Goal: Communication & Community: Answer question/provide support

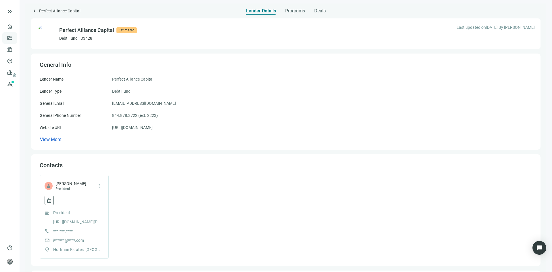
click at [14, 38] on link "Deals" at bounding box center [19, 38] width 10 height 5
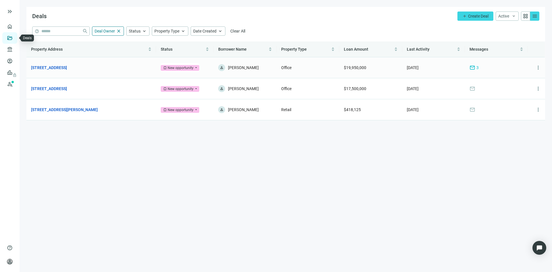
click at [69, 64] on td "365 Canal St, New Orleans, LA 70130 open_in_new" at bounding box center [91, 67] width 130 height 21
click at [67, 67] on link "[STREET_ADDRESS]" at bounding box center [49, 67] width 36 height 6
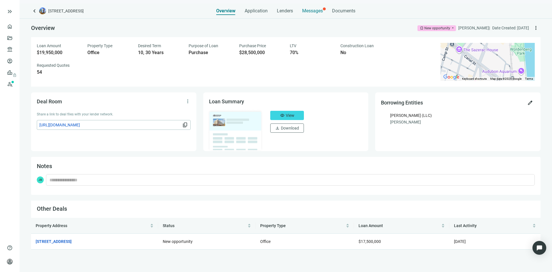
click at [315, 14] on div "Messages" at bounding box center [312, 9] width 21 height 12
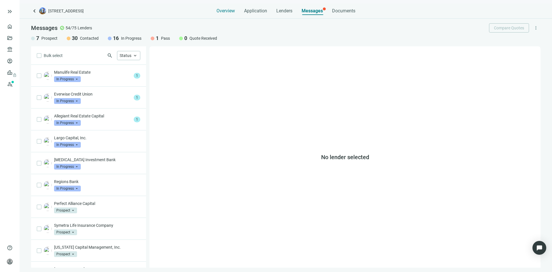
click at [233, 14] on span "Overview" at bounding box center [226, 11] width 18 height 6
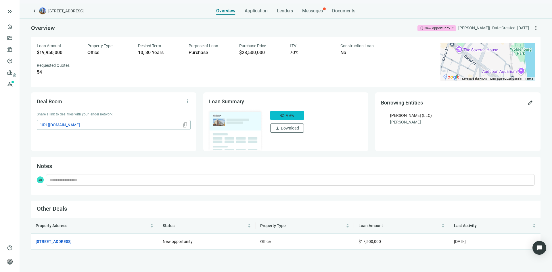
click at [285, 115] on button "visibility View" at bounding box center [287, 115] width 34 height 9
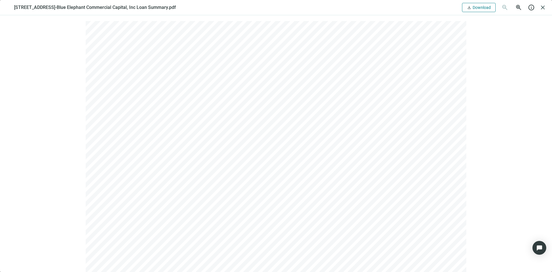
click at [479, 8] on span "Download" at bounding box center [482, 7] width 18 height 5
click at [544, 8] on span "close" at bounding box center [542, 7] width 7 height 7
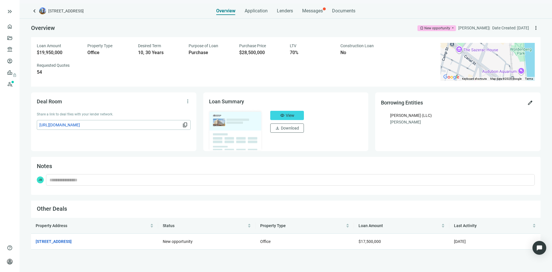
click at [158, 126] on span "https://dealroom.loanbase.com/deal-documents/Uk3QnY9DoVPYuRGqQ6a5ra6quyrggfb5qu…" at bounding box center [110, 125] width 142 height 6
click at [303, 9] on span "Messages" at bounding box center [312, 10] width 21 height 5
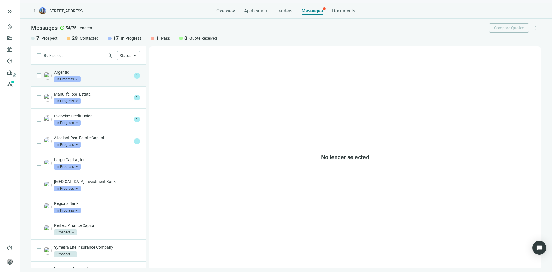
click at [98, 79] on div "Argentic In Progress arrow_drop_down" at bounding box center [92, 75] width 77 height 13
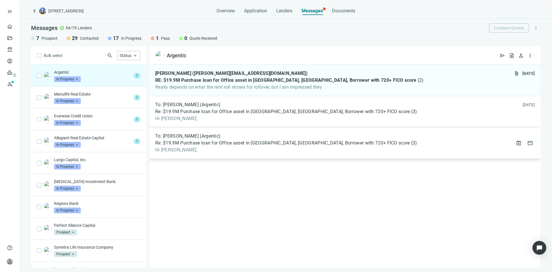
click at [220, 147] on div "To: John DesRochers (Argentic) Re: $19.9M Purchase loan for Office asset in New…" at bounding box center [286, 143] width 262 height 20
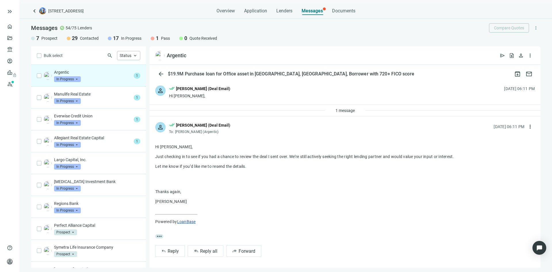
click at [242, 111] on div "1 message" at bounding box center [345, 111] width 391 height 12
click at [337, 110] on span "1 message" at bounding box center [345, 110] width 19 height 5
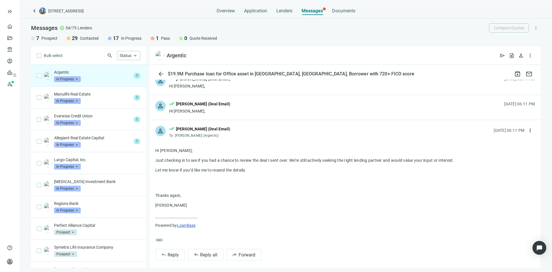
scroll to position [14, 0]
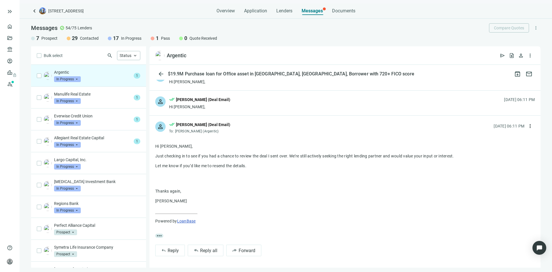
click at [236, 104] on div "person done_all John Barbato (Deal Email) Hi John, 10.11.2025, 06:11 PM" at bounding box center [345, 103] width 391 height 25
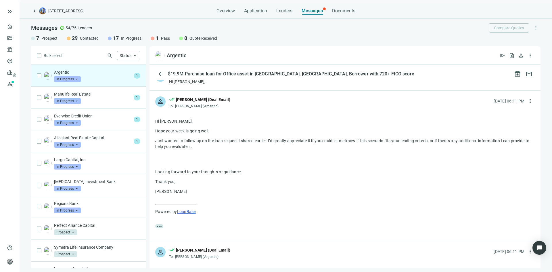
click at [237, 81] on div "person done_all John Barbato (Deal Email) Hi John, 10.10.2025, 06:11 PM" at bounding box center [345, 78] width 391 height 25
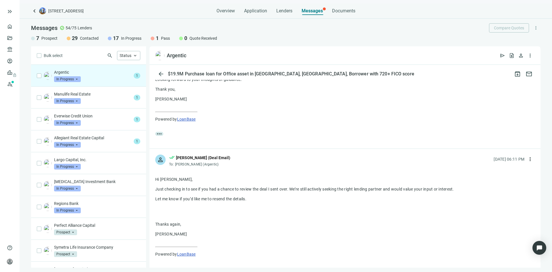
scroll to position [397, 0]
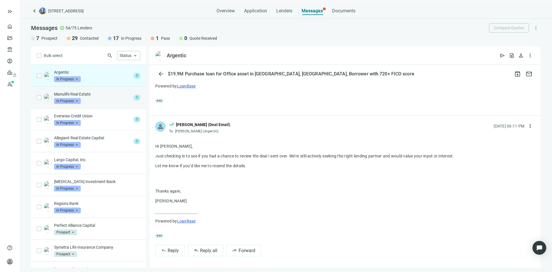
click at [96, 93] on p "Manulife Real Estate" at bounding box center [92, 94] width 77 height 6
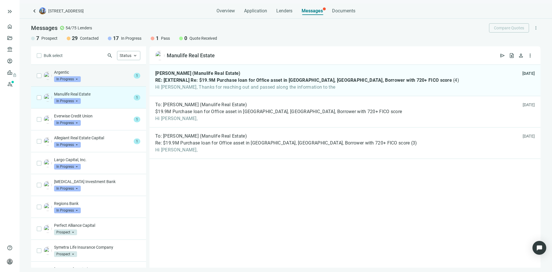
click at [97, 80] on div "Argentic In Progress arrow_drop_down" at bounding box center [92, 75] width 77 height 13
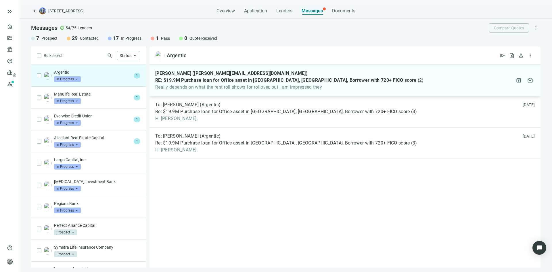
click at [224, 84] on div "Michael Ostella (mostella@argentic.com) RE: $19.9M Purchase loan for Office ass…" at bounding box center [289, 80] width 269 height 20
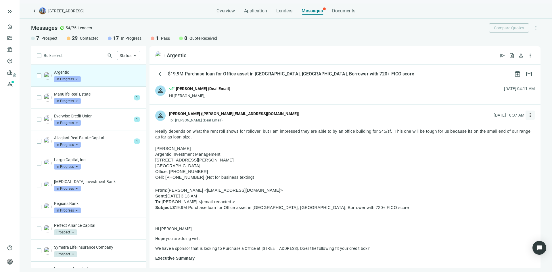
click at [527, 115] on span "more_vert" at bounding box center [530, 115] width 6 height 6
click at [500, 129] on div "reply Reply" at bounding box center [498, 128] width 61 height 10
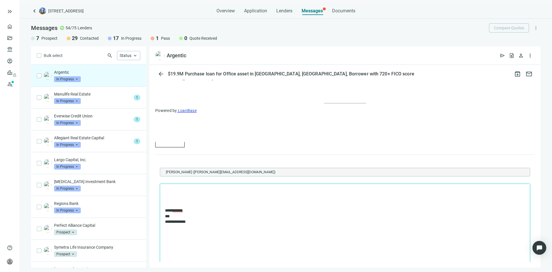
scroll to position [374, 0]
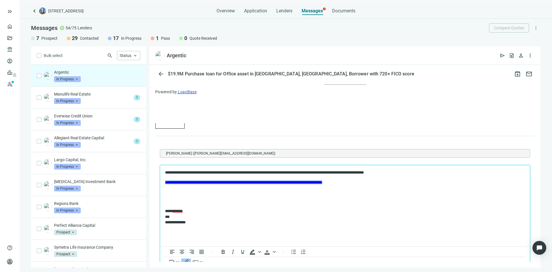
click at [411, 183] on p "**********" at bounding box center [342, 182] width 354 height 6
drag, startPoint x: 411, startPoint y: 183, endPoint x: 161, endPoint y: 185, distance: 250.2
click at [161, 185] on html "**********" at bounding box center [345, 197] width 370 height 65
click at [163, 183] on html "**********" at bounding box center [345, 197] width 370 height 65
click at [251, 182] on link "**********" at bounding box center [243, 182] width 157 height 4
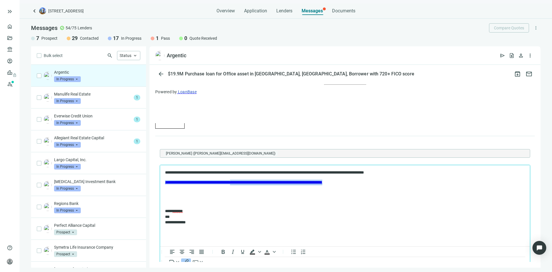
click at [251, 182] on link "**********" at bounding box center [243, 182] width 157 height 4
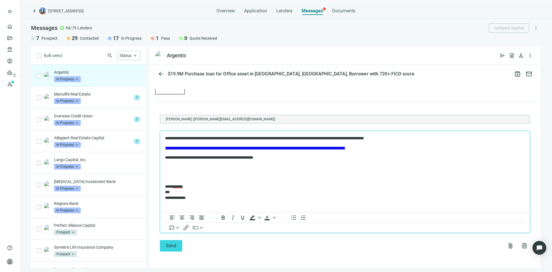
scroll to position [408, 0]
drag, startPoint x: 173, startPoint y: 192, endPoint x: 167, endPoint y: 191, distance: 6.4
click at [167, 191] on p "**********" at bounding box center [342, 191] width 354 height 17
drag, startPoint x: 177, startPoint y: 192, endPoint x: 157, endPoint y: 193, distance: 19.6
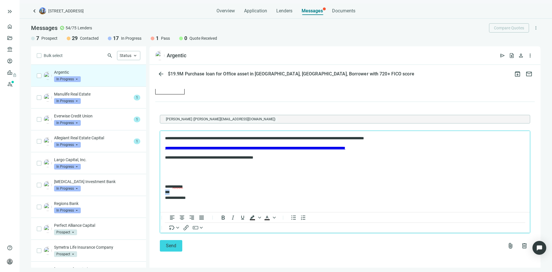
click at [160, 193] on html "**********" at bounding box center [345, 168] width 370 height 74
click at [196, 198] on p "**********" at bounding box center [342, 191] width 354 height 17
click at [171, 247] on span "Send" at bounding box center [171, 245] width 10 height 5
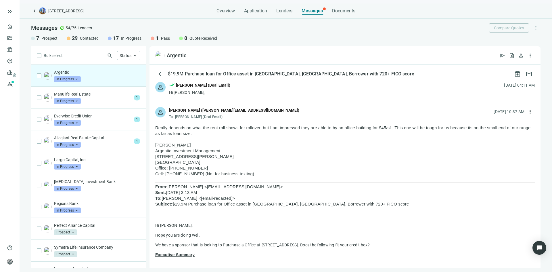
scroll to position [0, 0]
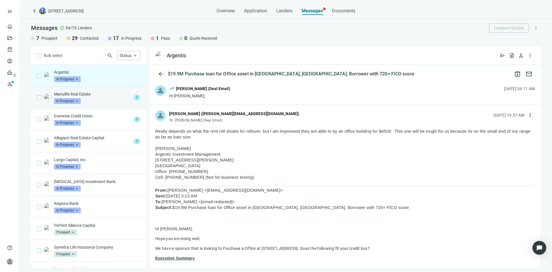
click at [98, 97] on div "Manulife Real Estate In Progress arrow_drop_down" at bounding box center [92, 97] width 77 height 13
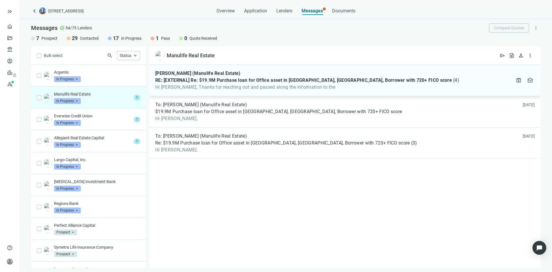
click at [240, 88] on span "Hi John, Thanks for reaching out and passed along the information to the" at bounding box center [307, 87] width 304 height 6
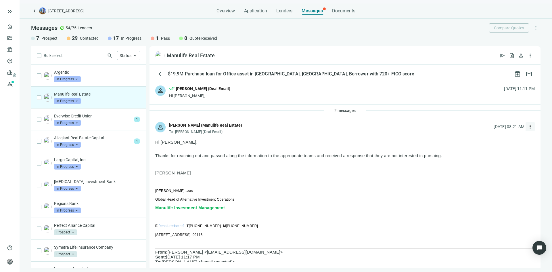
click at [527, 127] on span "more_vert" at bounding box center [530, 127] width 6 height 6
click at [494, 138] on div "reply Reply" at bounding box center [498, 140] width 61 height 10
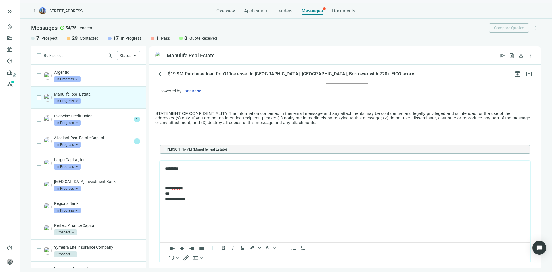
scroll to position [631, 0]
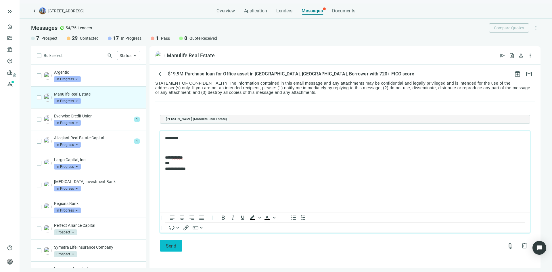
click at [175, 244] on span "Send" at bounding box center [171, 245] width 10 height 5
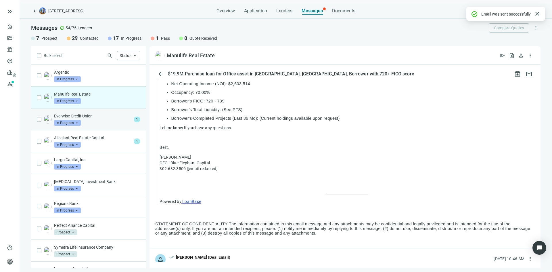
scroll to position [599, 0]
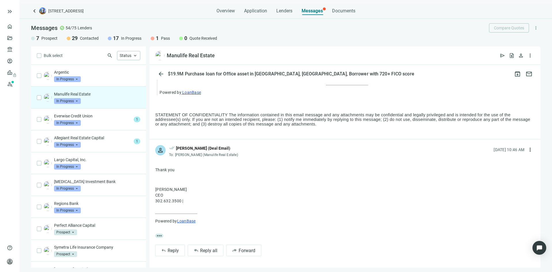
click at [75, 101] on span "In Progress" at bounding box center [67, 101] width 27 height 6
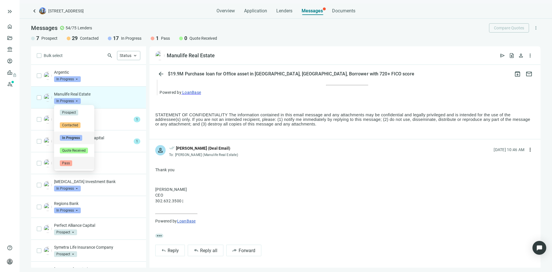
click at [66, 161] on span "Pass" at bounding box center [66, 163] width 12 height 6
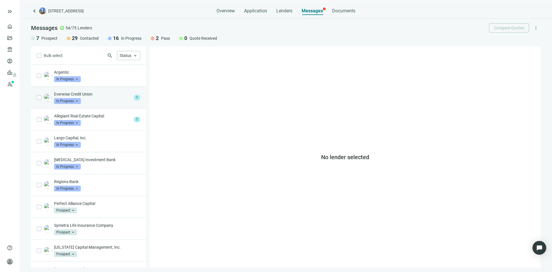
click at [103, 99] on div "Everwise Credit Union In Progress arrow_drop_down" at bounding box center [92, 97] width 77 height 13
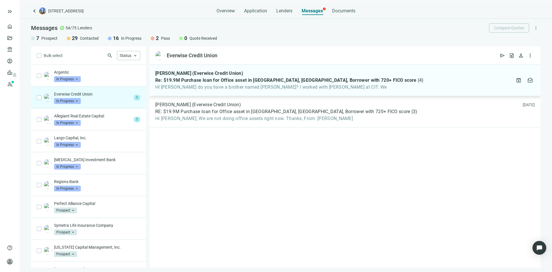
click at [199, 86] on span "HI John do you have a brother named Joe? I worked with Joe Barbato at CIT. We" at bounding box center [289, 87] width 269 height 6
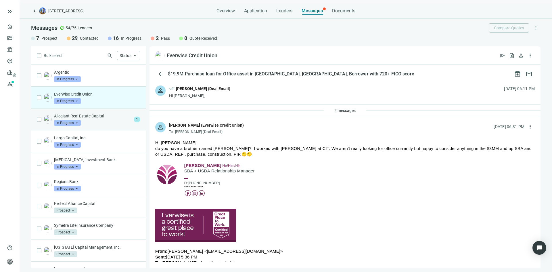
click at [99, 120] on div "Allegiant Real Estate Capital In Progress arrow_drop_down" at bounding box center [92, 119] width 77 height 13
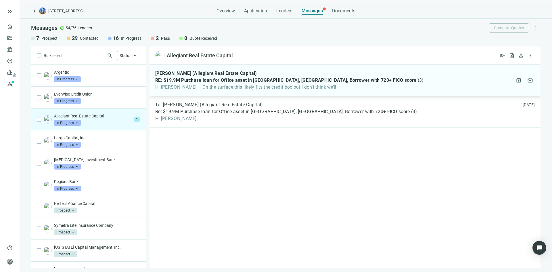
click at [209, 84] on div "Jeff Dellinger (Allegiant Real Estate Capital) RE: $19.9M Purchase loan for Off…" at bounding box center [289, 80] width 269 height 20
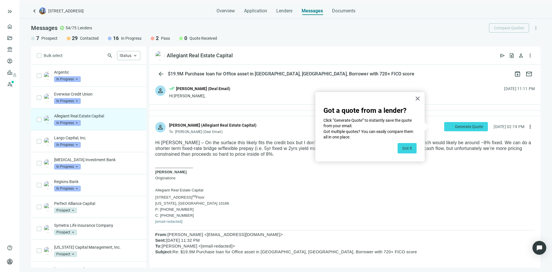
click at [406, 148] on button "Got it" at bounding box center [407, 148] width 19 height 10
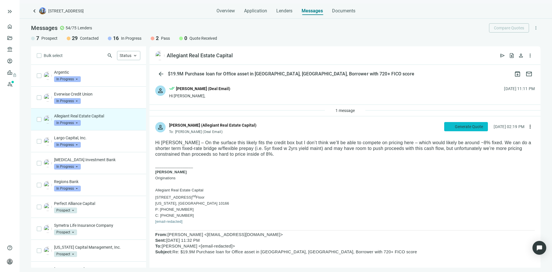
click at [455, 125] on span "Generate Quote" at bounding box center [469, 126] width 28 height 5
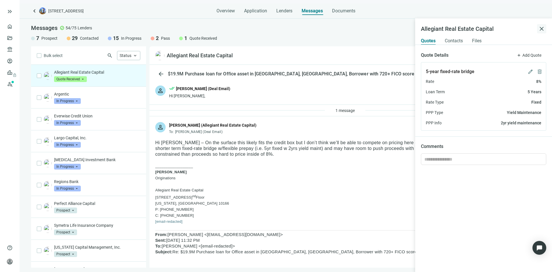
click at [542, 30] on span "close" at bounding box center [541, 28] width 7 height 7
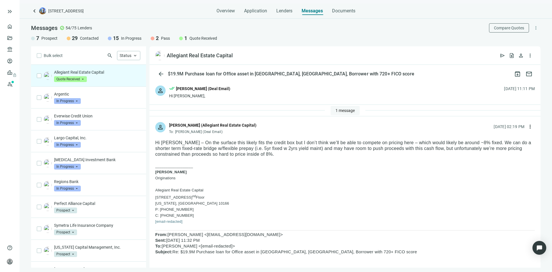
click at [339, 110] on span "1 message" at bounding box center [345, 110] width 19 height 5
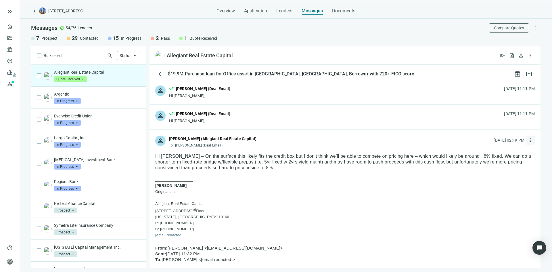
click at [527, 141] on span "more_vert" at bounding box center [530, 140] width 6 height 6
click at [499, 154] on div "reply Reply" at bounding box center [498, 153] width 61 height 10
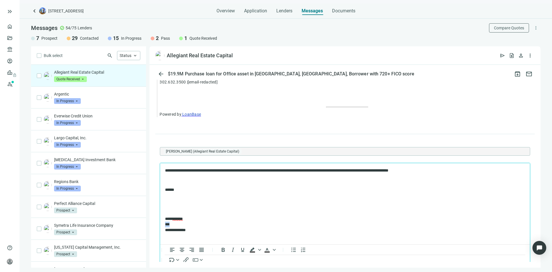
drag, startPoint x: 186, startPoint y: 223, endPoint x: 164, endPoint y: 224, distance: 21.9
click at [164, 224] on html "**********" at bounding box center [345, 200] width 370 height 74
click at [208, 232] on p "**********" at bounding box center [342, 224] width 354 height 17
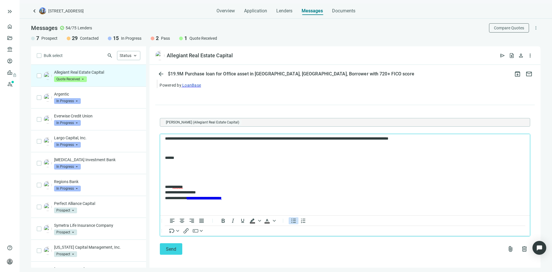
scroll to position [549, 0]
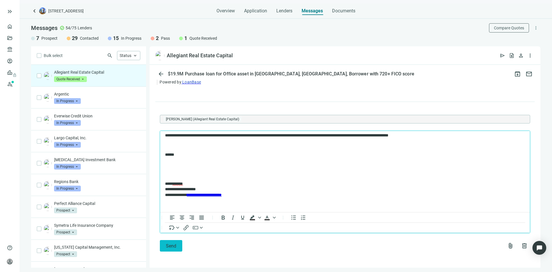
click at [171, 244] on span "Send" at bounding box center [171, 245] width 10 height 5
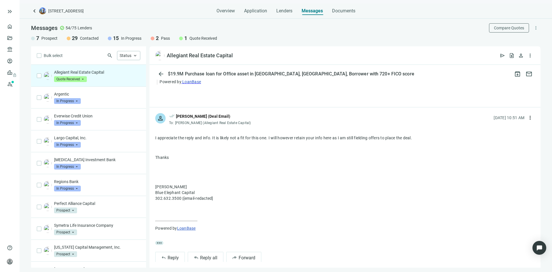
click at [83, 79] on span "Quote Received" at bounding box center [70, 79] width 33 height 6
click at [107, 81] on div "Allegiant Real Estate Capital Quote Received arrow_drop_down in_progress quote_…" at bounding box center [97, 75] width 86 height 13
click at [102, 142] on div "Largo Capital, Inc. In Progress arrow_drop_down" at bounding box center [97, 141] width 86 height 13
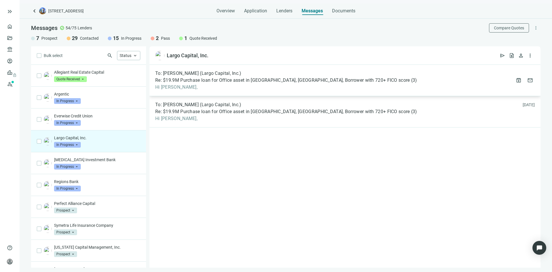
click at [187, 85] on span "Hi [PERSON_NAME]," at bounding box center [286, 87] width 262 height 6
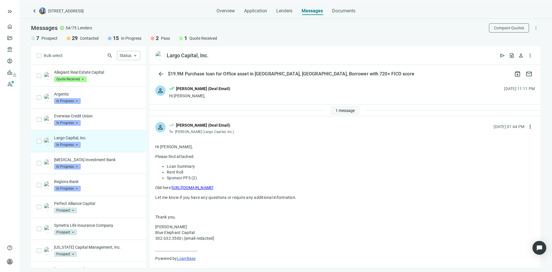
click at [340, 110] on span "1 message" at bounding box center [345, 110] width 19 height 5
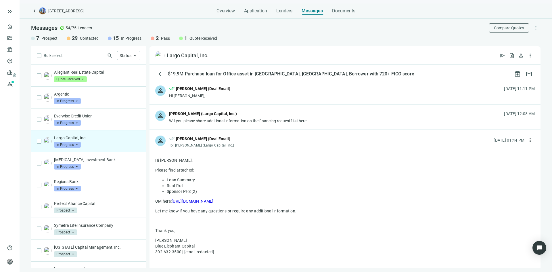
click at [252, 120] on div "Will you please share additional information on the financing request? Is there" at bounding box center [237, 121] width 137 height 6
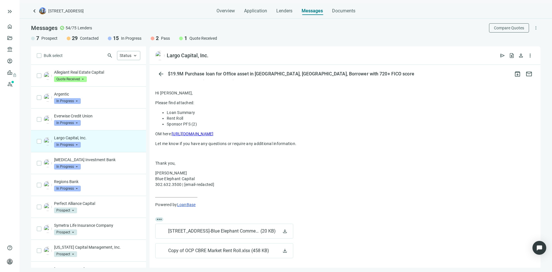
scroll to position [399, 0]
click at [105, 184] on p "Regions Bank" at bounding box center [97, 182] width 86 height 6
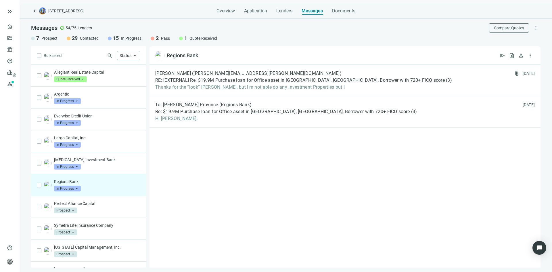
click at [69, 187] on span "In Progress" at bounding box center [67, 188] width 27 height 6
click at [70, 250] on span "Pass" at bounding box center [66, 251] width 12 height 6
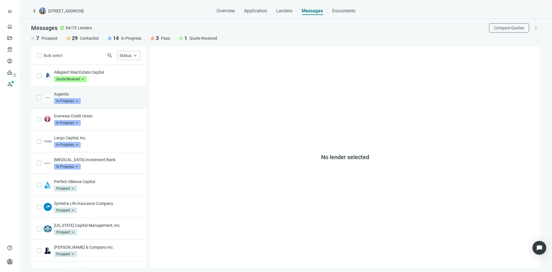
click at [77, 102] on span "In Progress" at bounding box center [67, 101] width 27 height 6
click at [99, 100] on div "Argentic In Progress arrow_drop_down contacted in_progress quote_received Prosp…" at bounding box center [97, 97] width 86 height 13
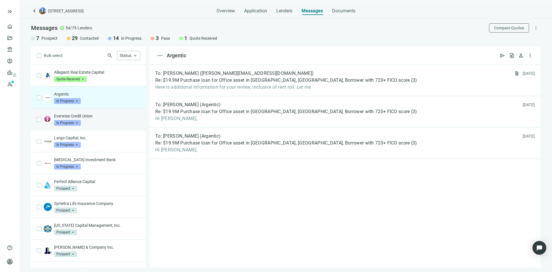
click at [101, 122] on div "Everwise Credit Union In Progress arrow_drop_down" at bounding box center [97, 119] width 86 height 13
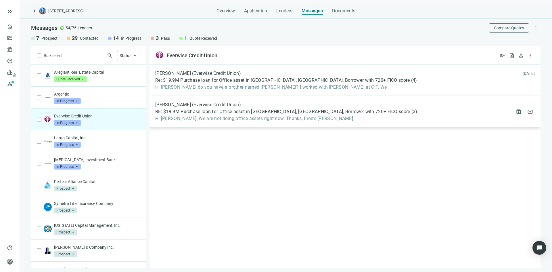
click at [216, 117] on span "Hi [PERSON_NAME], We are not doing office assets right now. Thanks, From: [PERS…" at bounding box center [286, 119] width 262 height 6
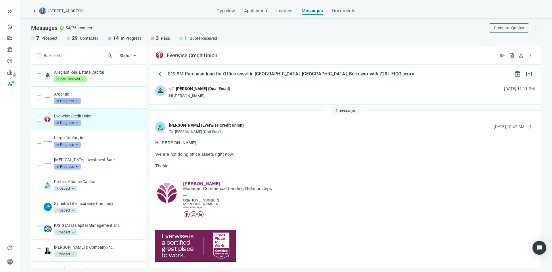
click at [332, 110] on button "1 message" at bounding box center [345, 110] width 29 height 9
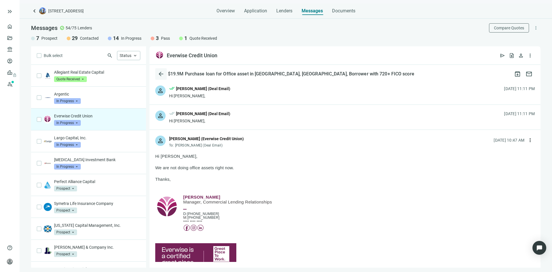
click at [160, 76] on span "arrow_back" at bounding box center [161, 73] width 7 height 7
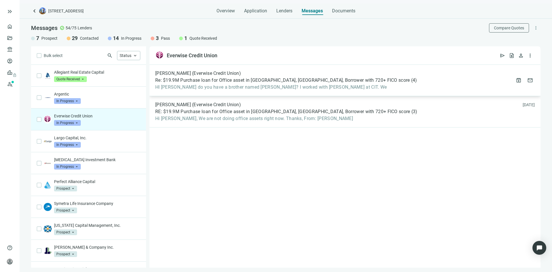
click at [198, 84] on span "HI John do you have a brother named Joe? I worked with Joe Barbato at CIT. We" at bounding box center [286, 87] width 262 height 6
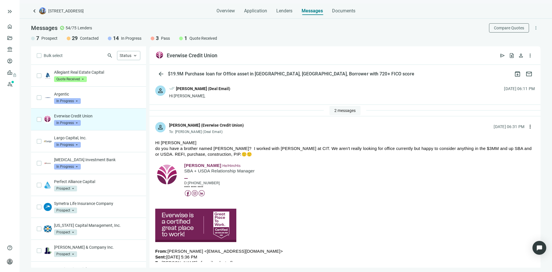
click at [347, 109] on span "2 messages" at bounding box center [344, 110] width 21 height 5
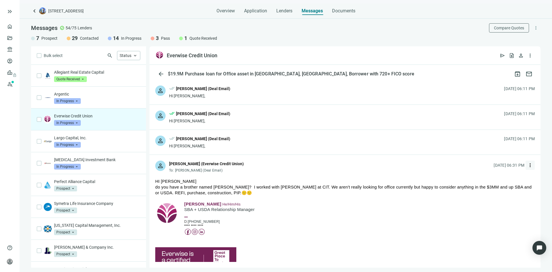
click at [527, 165] on span "more_vert" at bounding box center [530, 165] width 6 height 6
click at [497, 179] on div "reply Reply" at bounding box center [498, 178] width 61 height 10
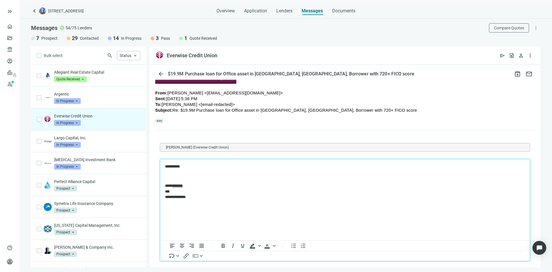
scroll to position [201, 0]
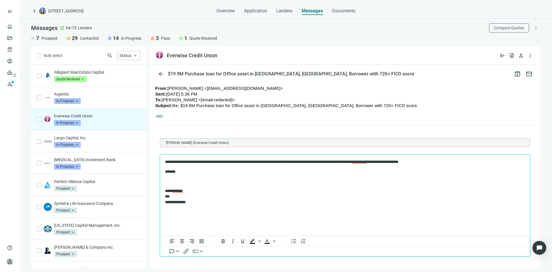
click at [201, 193] on p "**********" at bounding box center [342, 196] width 354 height 17
drag, startPoint x: 177, startPoint y: 196, endPoint x: 317, endPoint y: 353, distance: 210.8
click at [160, 196] on html "**********" at bounding box center [345, 181] width 370 height 55
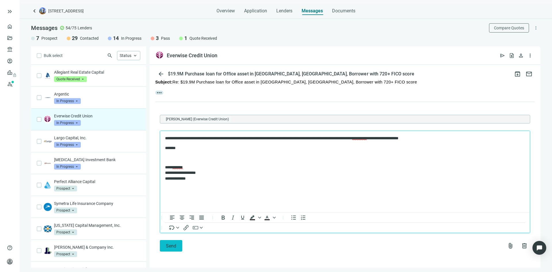
click at [174, 246] on span "Send" at bounding box center [171, 245] width 10 height 5
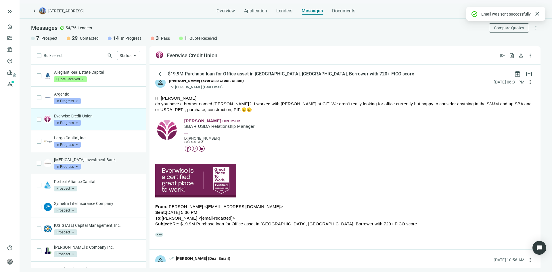
scroll to position [204, 0]
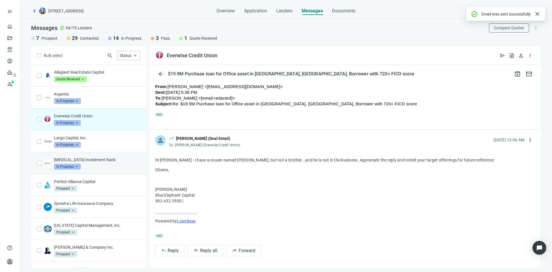
click at [104, 160] on p "[MEDICAL_DATA] Investment Bank" at bounding box center [97, 160] width 86 height 6
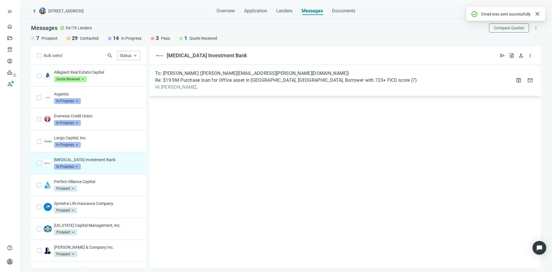
click at [217, 84] on div "To: Daniel Cooke (daniel.cooke@myinstitutionalbanking.com) Re: $19.9M Purchase …" at bounding box center [286, 80] width 262 height 20
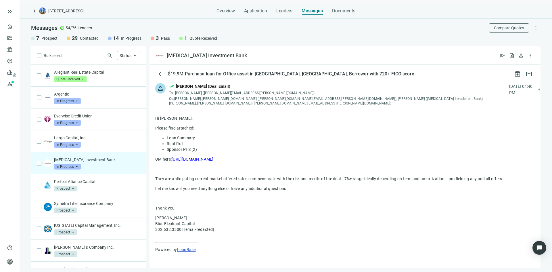
scroll to position [141, 0]
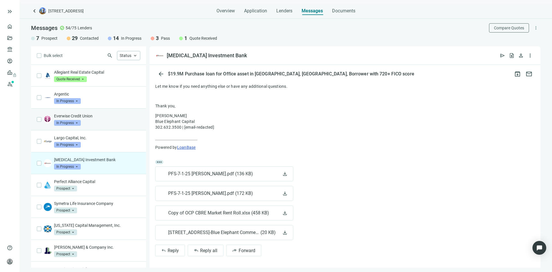
drag, startPoint x: 105, startPoint y: 143, endPoint x: 102, endPoint y: 122, distance: 20.9
click at [105, 143] on div "Largo Capital, Inc. In Progress arrow_drop_down" at bounding box center [97, 141] width 86 height 13
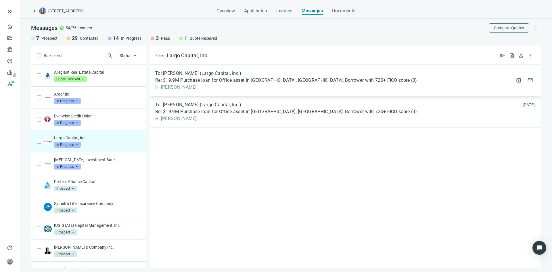
click at [280, 81] on span "Re: $19.9M Purchase loan for Office asset in [GEOGRAPHIC_DATA], [GEOGRAPHIC_DAT…" at bounding box center [282, 80] width 255 height 6
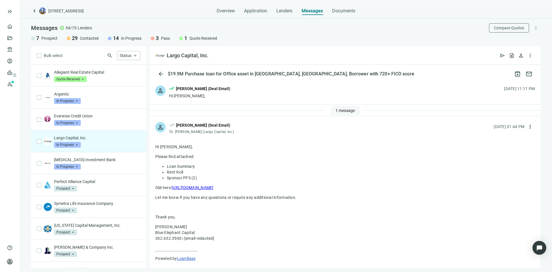
click at [336, 110] on span "1 message" at bounding box center [345, 110] width 19 height 5
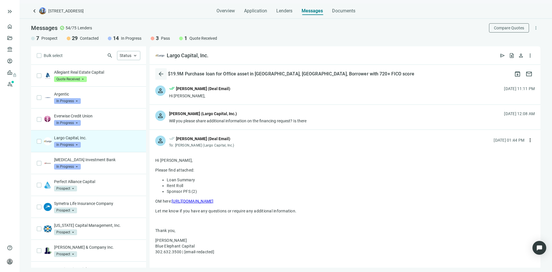
click at [163, 75] on span "arrow_back" at bounding box center [161, 73] width 7 height 7
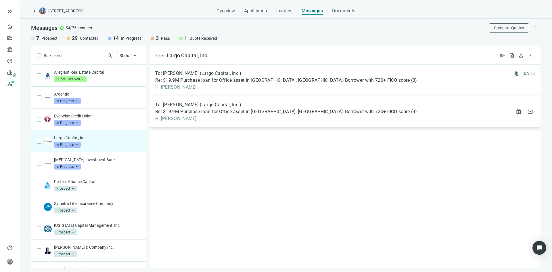
click at [192, 107] on span "To: [PERSON_NAME] (Largo Capital, Inc.)" at bounding box center [198, 105] width 86 height 6
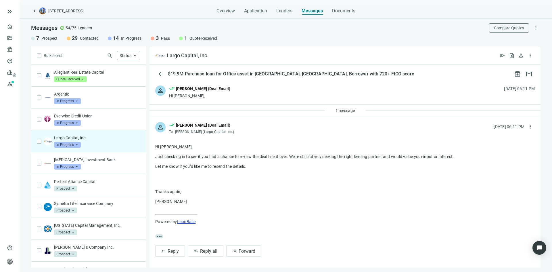
click at [326, 111] on div "1 message" at bounding box center [345, 110] width 41 height 9
click at [344, 111] on span "1 message" at bounding box center [345, 110] width 19 height 5
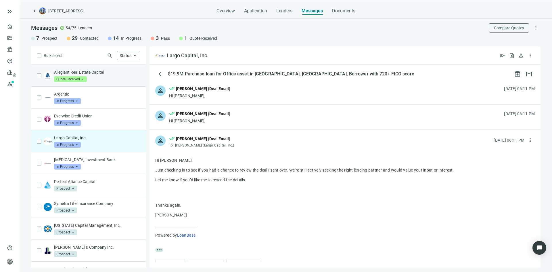
click at [110, 77] on div "Allegiant Real Estate Capital Quote Received arrow_drop_down in_progress quote_…" at bounding box center [97, 75] width 86 height 13
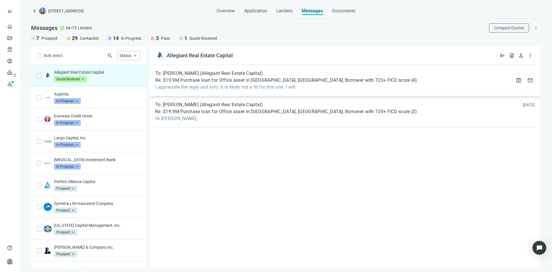
click at [259, 86] on span "I appreciate the reply and info. It is likely not a fit for this one. I will" at bounding box center [286, 87] width 262 height 6
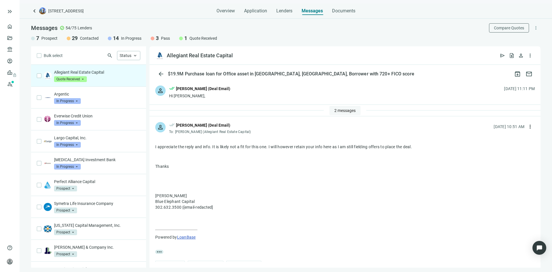
click at [331, 108] on button "2 messages" at bounding box center [345, 110] width 31 height 9
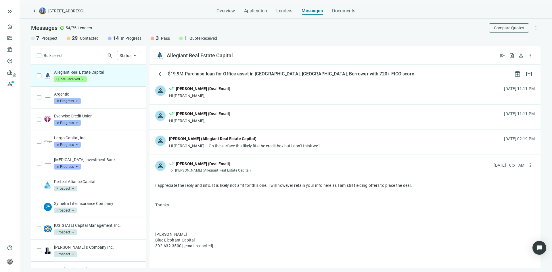
click at [261, 147] on div "Hi John – On the surface this likely fits the credit box but I don’t think we’ll" at bounding box center [244, 146] width 151 height 6
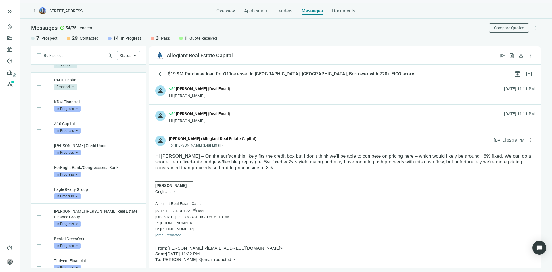
scroll to position [253, 0]
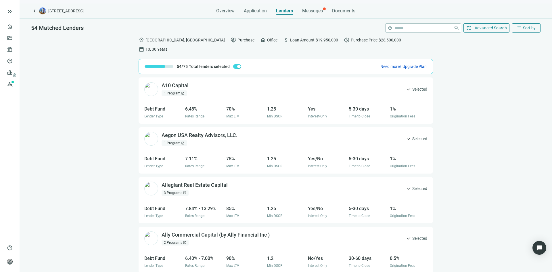
scroll to position [1006, 0]
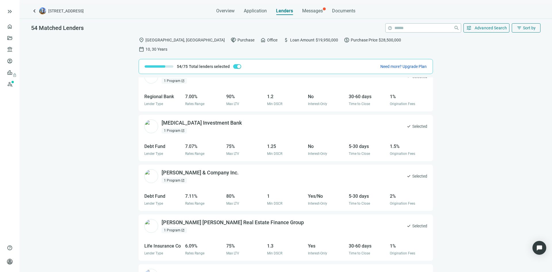
scroll to position [891, 0]
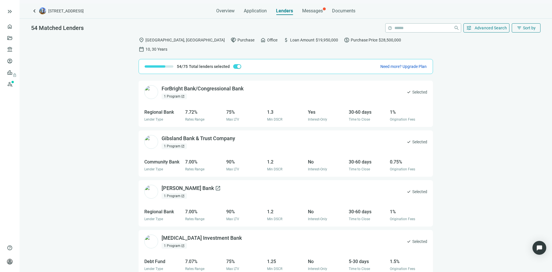
click at [204, 185] on div "[PERSON_NAME] Bank open_in_new" at bounding box center [191, 188] width 59 height 7
click at [314, 13] on span "Messages" at bounding box center [312, 10] width 21 height 5
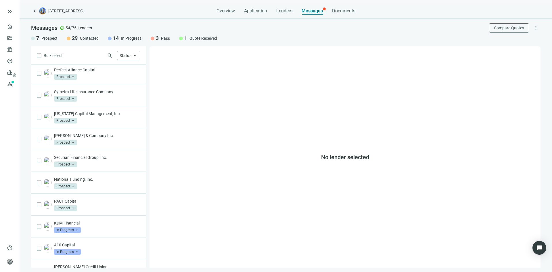
scroll to position [253, 0]
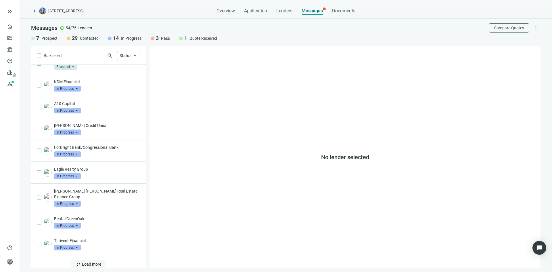
click at [91, 262] on span "Load more" at bounding box center [91, 264] width 19 height 5
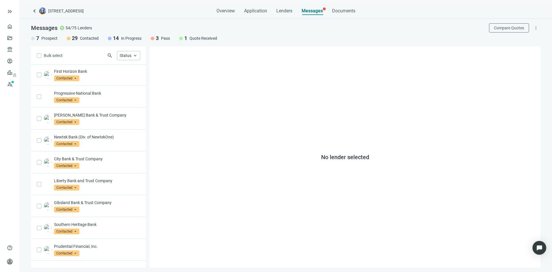
scroll to position [696, 0]
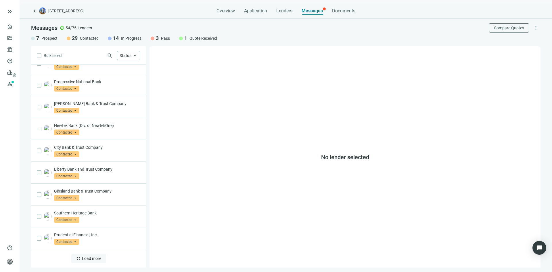
click at [84, 259] on span "Load more" at bounding box center [91, 258] width 19 height 5
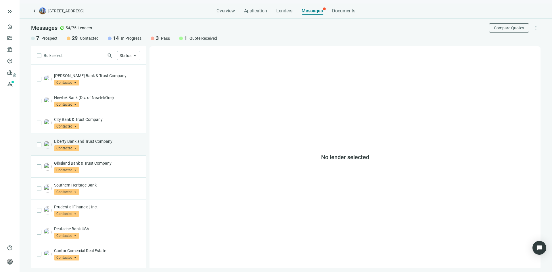
scroll to position [811, 0]
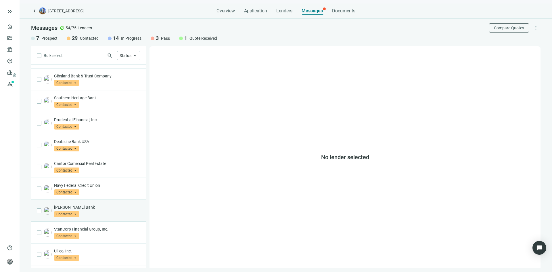
click at [105, 209] on p "[PERSON_NAME] Bank" at bounding box center [97, 207] width 86 height 6
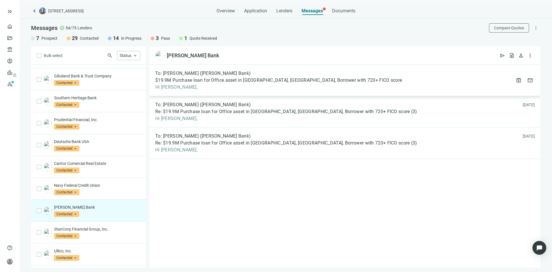
click at [229, 82] on span "$19.9M Purchase loan for Office asset in [GEOGRAPHIC_DATA], [GEOGRAPHIC_DATA], …" at bounding box center [278, 80] width 247 height 6
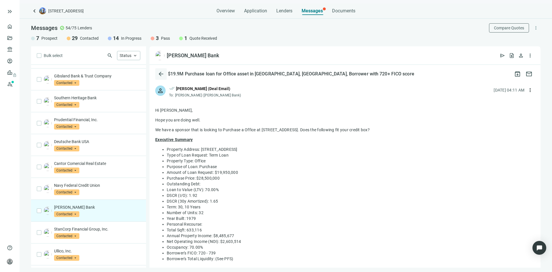
click at [163, 73] on span "arrow_back" at bounding box center [161, 73] width 7 height 7
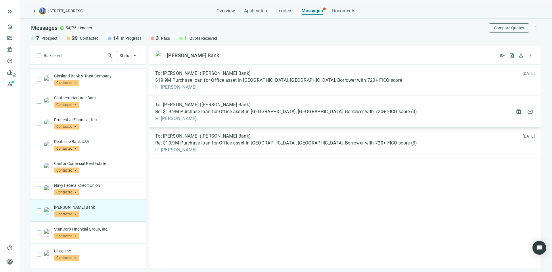
click at [186, 111] on span "Re: $19.9M Purchase loan for Office asset in [GEOGRAPHIC_DATA], [GEOGRAPHIC_DAT…" at bounding box center [282, 112] width 255 height 6
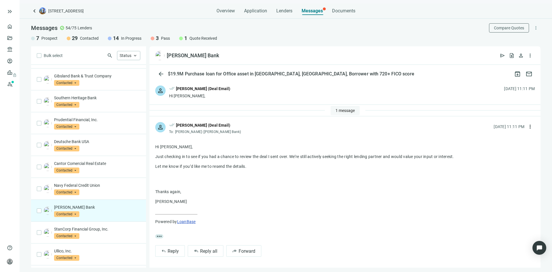
click at [337, 110] on span "1 message" at bounding box center [345, 110] width 19 height 5
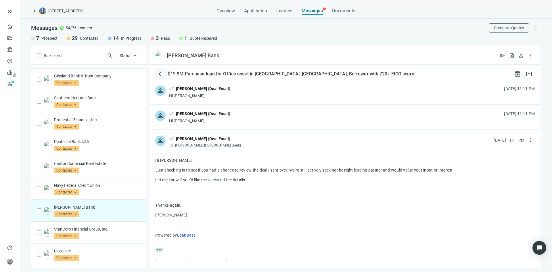
click at [160, 73] on span "arrow_back" at bounding box center [161, 73] width 7 height 7
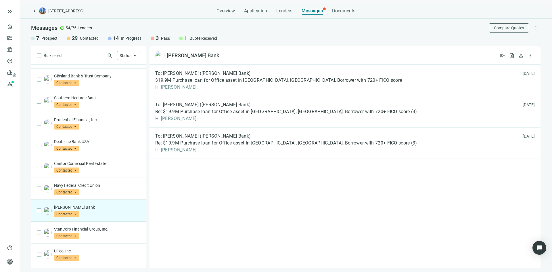
click at [71, 215] on span "Contacted" at bounding box center [66, 214] width 25 height 6
click at [165, 210] on div "To: [PERSON_NAME] ([PERSON_NAME] Bank) $19.9M Purchase loan for Office asset in…" at bounding box center [345, 166] width 391 height 203
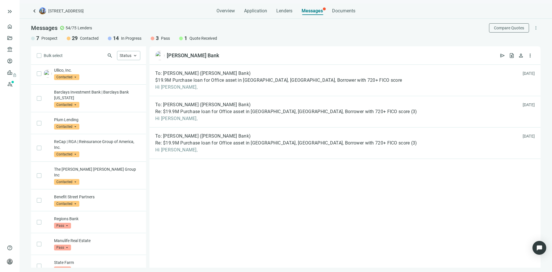
scroll to position [995, 0]
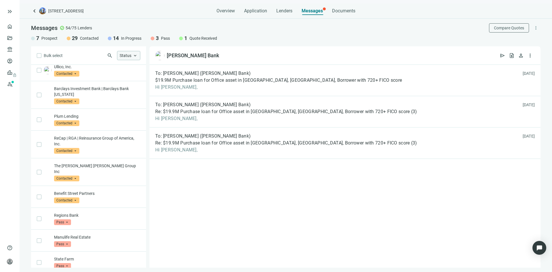
click at [135, 56] on span "keyboard_arrow_up" at bounding box center [135, 55] width 5 height 5
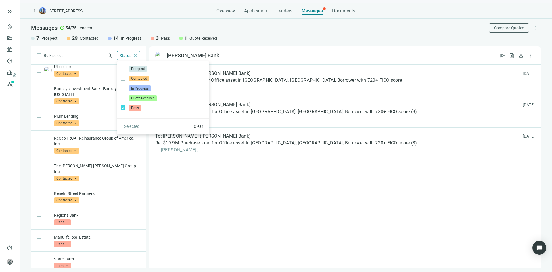
click at [152, 173] on div "To: [PERSON_NAME] ([PERSON_NAME] Bank) $19.9M Purchase loan for Office asset in…" at bounding box center [345, 166] width 391 height 203
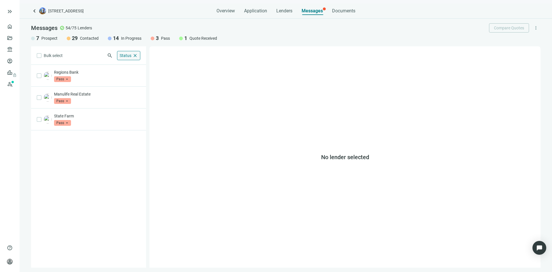
click at [135, 55] on span "close" at bounding box center [135, 55] width 5 height 5
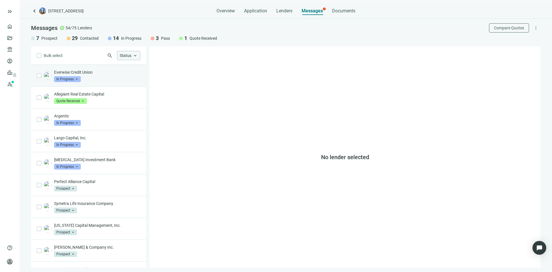
click at [107, 81] on div "Everwise Credit Union In Progress arrow_drop_down" at bounding box center [97, 75] width 86 height 13
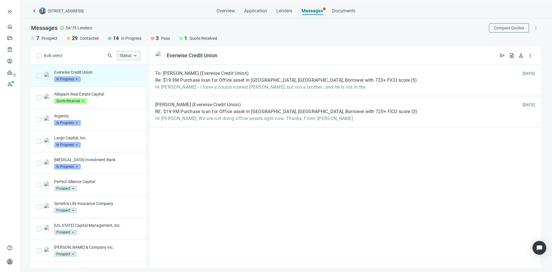
click at [78, 80] on span "In Progress" at bounding box center [67, 79] width 27 height 6
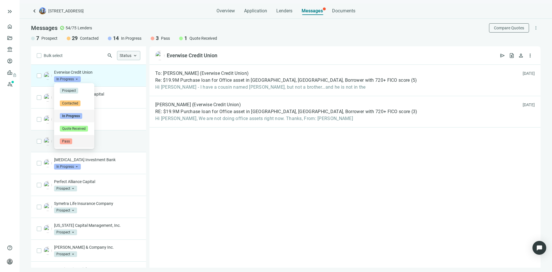
click at [70, 140] on span "Pass" at bounding box center [66, 141] width 12 height 6
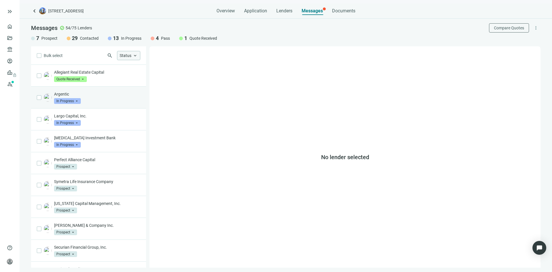
click at [103, 100] on div "Argentic In Progress arrow_drop_down" at bounding box center [97, 97] width 86 height 13
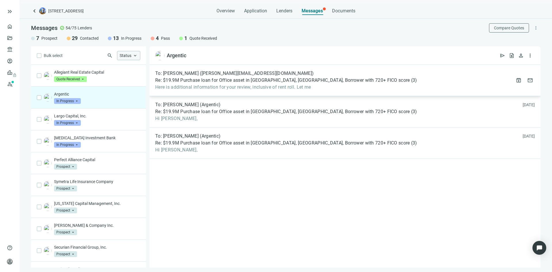
click at [204, 87] on span "Here is additional information for your review, inclusive of rent roll. Let me" at bounding box center [286, 87] width 262 height 6
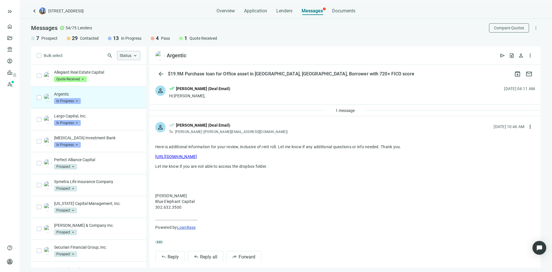
click at [214, 111] on div "1 message" at bounding box center [345, 111] width 391 height 12
click at [105, 115] on p "Largo Capital, Inc." at bounding box center [97, 116] width 86 height 6
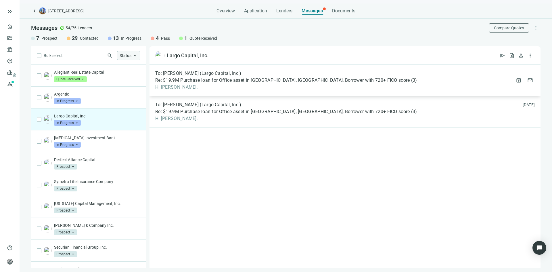
click at [265, 81] on span "Re: $19.9M Purchase loan for Office asset in [GEOGRAPHIC_DATA], [GEOGRAPHIC_DAT…" at bounding box center [282, 80] width 255 height 6
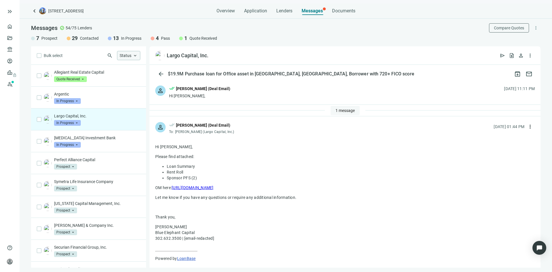
click at [339, 111] on span "1 message" at bounding box center [345, 110] width 19 height 5
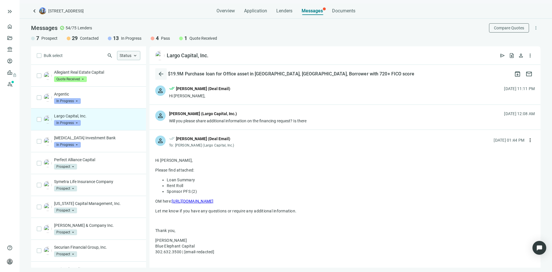
click at [162, 73] on span "arrow_back" at bounding box center [161, 73] width 7 height 7
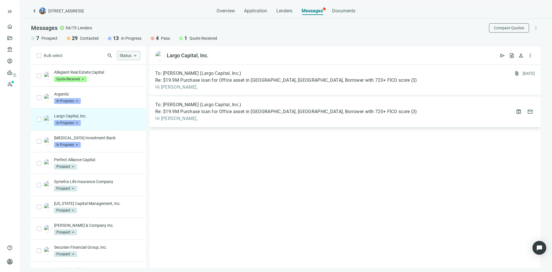
click at [202, 108] on div "To: [PERSON_NAME] (Largo Capital, Inc.) Re: $19.9M Purchase loan for Office ass…" at bounding box center [286, 112] width 262 height 20
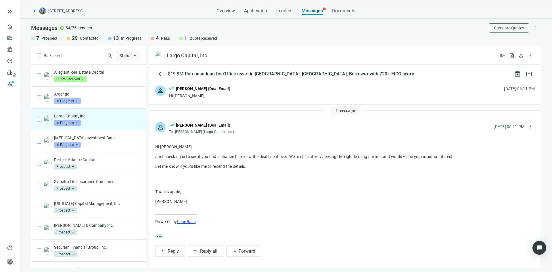
click at [342, 109] on span "1 message" at bounding box center [345, 110] width 19 height 5
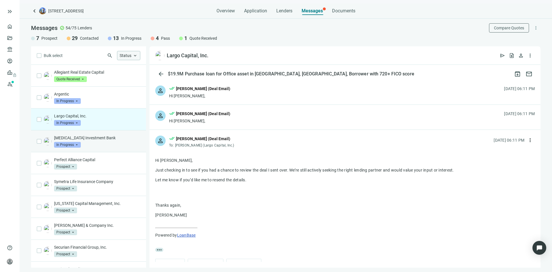
click at [104, 142] on div "[MEDICAL_DATA] Investment Bank In Progress arrow_drop_down" at bounding box center [97, 141] width 86 height 13
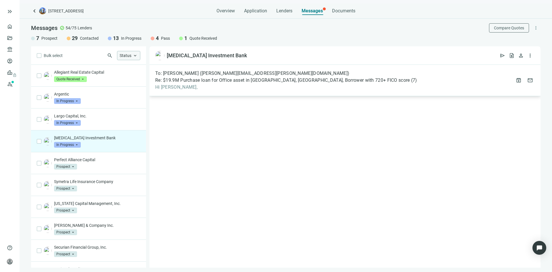
click at [229, 79] on span "Re: $19.9M Purchase loan for Office asset in [GEOGRAPHIC_DATA], [GEOGRAPHIC_DAT…" at bounding box center [282, 80] width 255 height 6
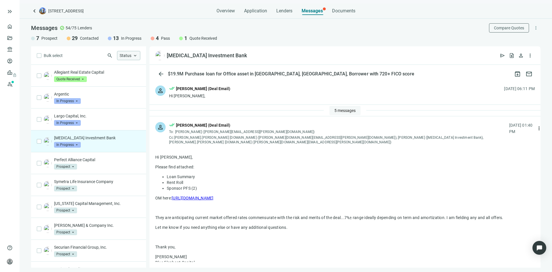
click at [339, 109] on span "5 messages" at bounding box center [344, 110] width 21 height 5
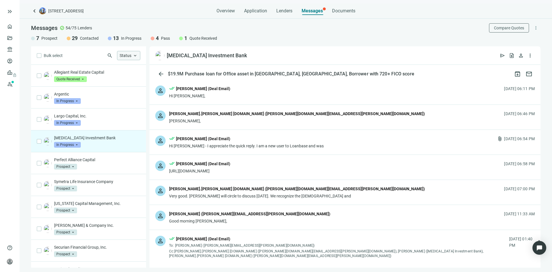
click at [259, 122] on div "[PERSON_NAME]," at bounding box center [297, 121] width 256 height 6
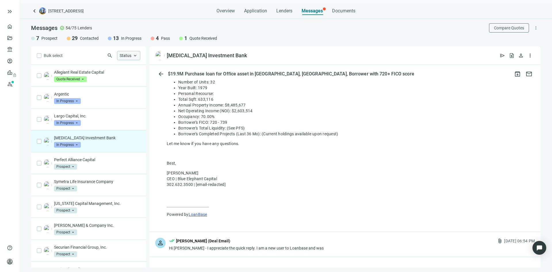
scroll to position [661, 0]
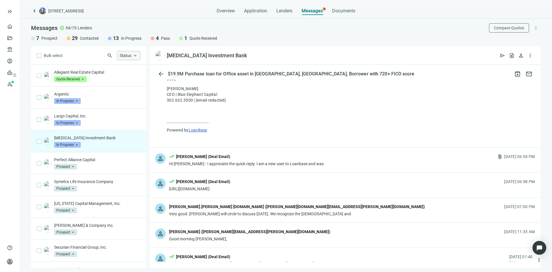
click at [246, 153] on div "done_all [PERSON_NAME] (Deal Email)" at bounding box center [246, 156] width 155 height 7
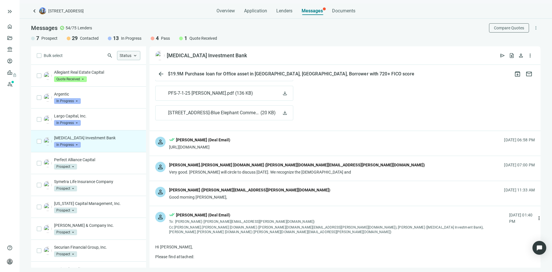
scroll to position [949, 0]
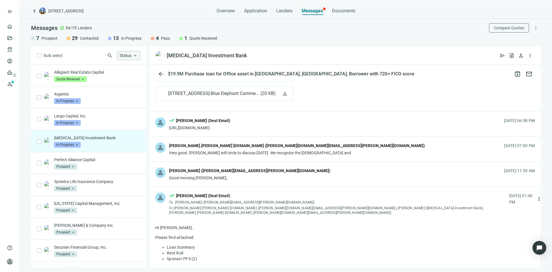
click at [283, 167] on div "person [PERSON_NAME] ([PERSON_NAME][EMAIL_ADDRESS][PERSON_NAME][DOMAIN_NAME]) G…" at bounding box center [345, 174] width 391 height 25
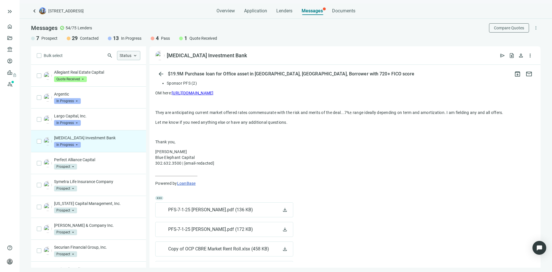
scroll to position [1529, 0]
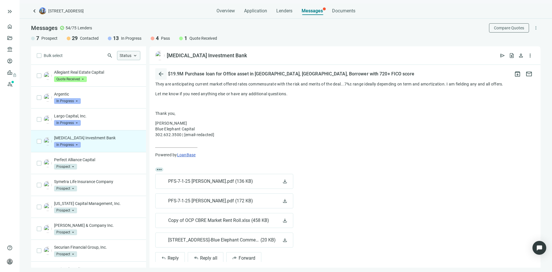
click at [160, 75] on span "arrow_back" at bounding box center [161, 73] width 7 height 7
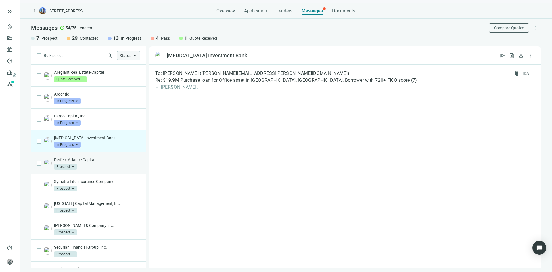
click at [100, 164] on div "Perfect Alliance Capital Prospect arrow_drop_down" at bounding box center [97, 163] width 86 height 13
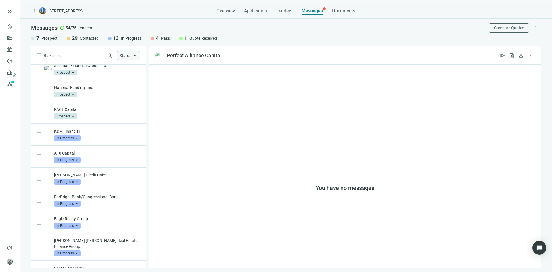
scroll to position [230, 0]
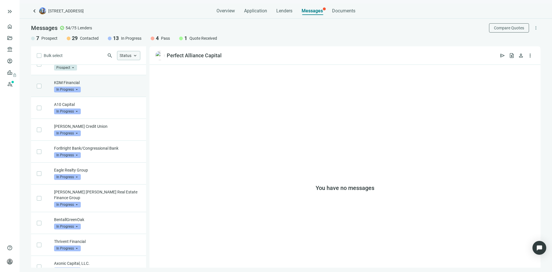
click at [95, 89] on div "KDM Financial In Progress arrow_drop_down" at bounding box center [97, 86] width 86 height 13
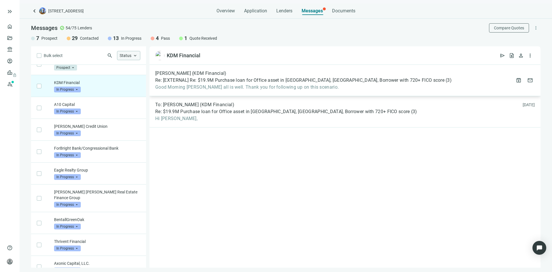
click at [263, 83] on span "Re: [EXTERNAL] Re: $19.9M Purchase loan for Office asset in [GEOGRAPHIC_DATA], …" at bounding box center [299, 80] width 289 height 6
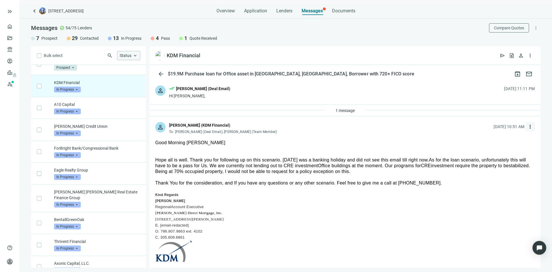
click at [527, 125] on span "more_vert" at bounding box center [530, 127] width 6 height 6
click at [502, 139] on div "reply Reply" at bounding box center [498, 140] width 61 height 10
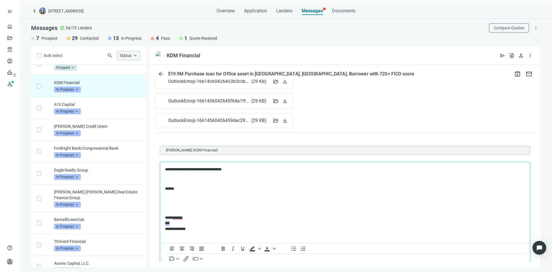
drag, startPoint x: 182, startPoint y: 224, endPoint x: 157, endPoint y: 224, distance: 25.3
click at [160, 224] on html "**********" at bounding box center [345, 199] width 370 height 74
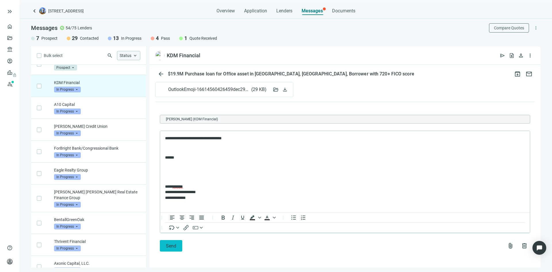
click at [173, 244] on span "Send" at bounding box center [171, 245] width 10 height 5
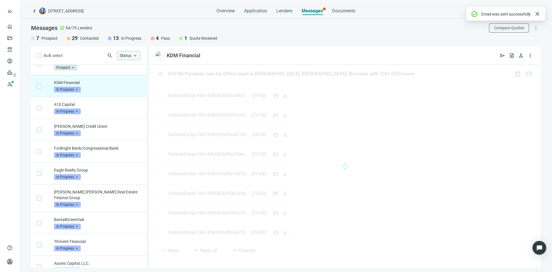
scroll to position [512, 0]
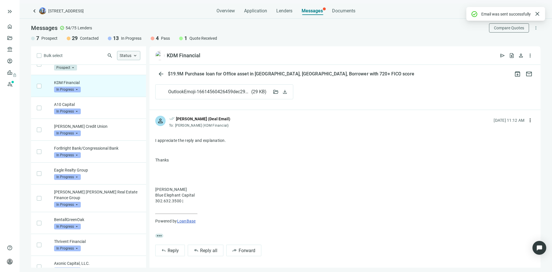
click at [77, 89] on span "In Progress" at bounding box center [67, 90] width 27 height 6
click at [72, 151] on span "Pass" at bounding box center [66, 152] width 12 height 6
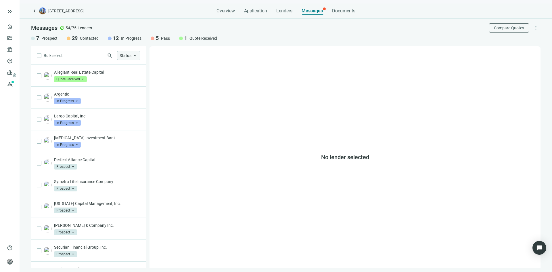
click at [111, 57] on span "search" at bounding box center [110, 56] width 6 height 6
click at [94, 56] on input "search" at bounding box center [75, 55] width 59 height 9
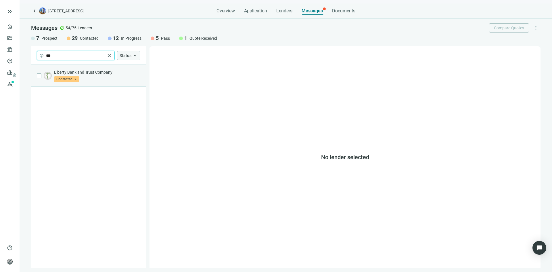
type input "***"
click at [101, 71] on p "Liberty Bank and Trust Company" at bounding box center [97, 72] width 86 height 6
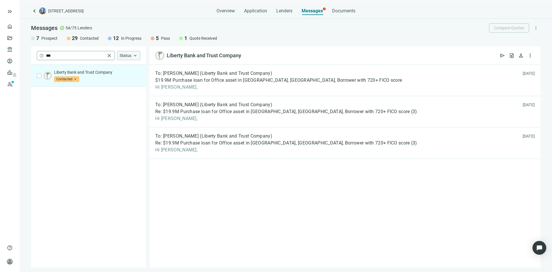
click at [110, 54] on span "close" at bounding box center [109, 56] width 6 height 6
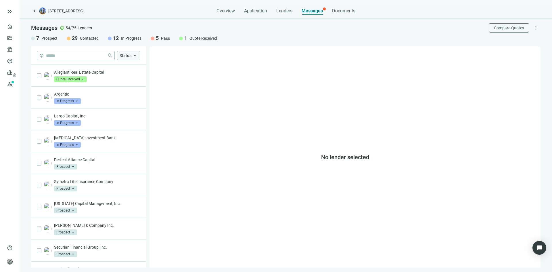
click at [134, 56] on span "keyboard_arrow_up" at bounding box center [135, 55] width 5 height 5
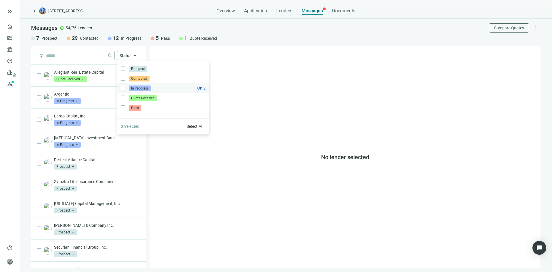
click at [140, 91] on label "In Progress Only" at bounding box center [163, 88] width 92 height 10
click at [172, 169] on div "No lender selected" at bounding box center [345, 156] width 391 height 221
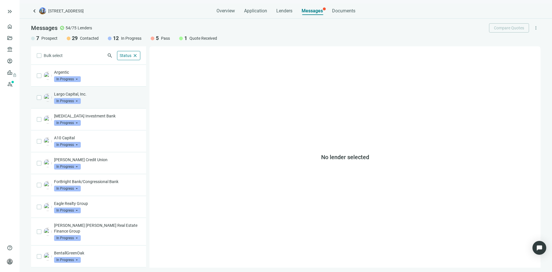
click at [101, 96] on p "Largo Capital, Inc." at bounding box center [97, 94] width 86 height 6
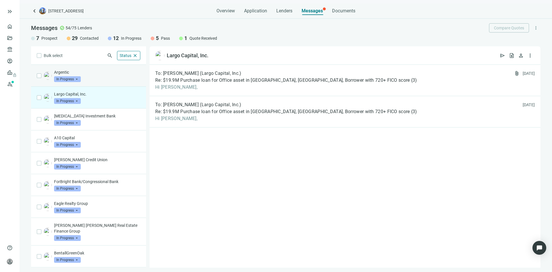
click at [103, 76] on div "Argentic In Progress arrow_drop_down" at bounding box center [97, 75] width 86 height 13
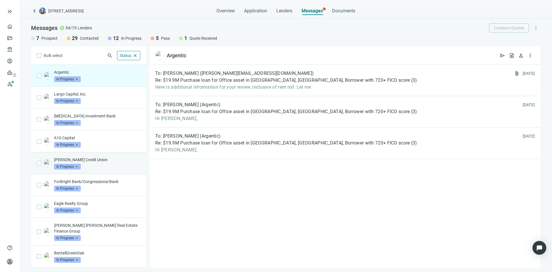
click at [101, 159] on p "[PERSON_NAME] Credit Union" at bounding box center [97, 160] width 86 height 6
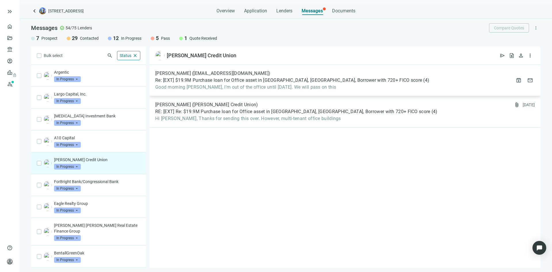
click at [281, 88] on span "Good morning [PERSON_NAME], I’m out of the office until [DATE]. We will pass on…" at bounding box center [292, 87] width 274 height 6
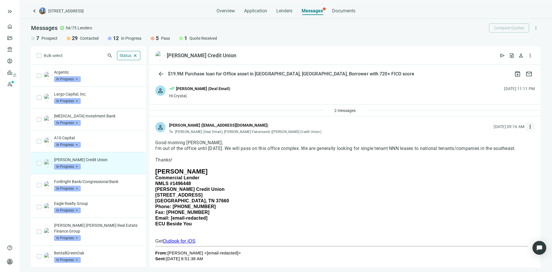
click at [527, 128] on span "more_vert" at bounding box center [530, 127] width 6 height 6
click at [493, 138] on div "reply Reply" at bounding box center [498, 140] width 61 height 10
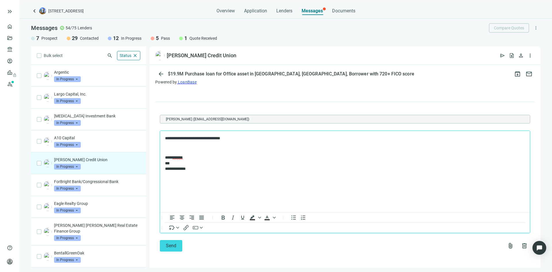
scroll to position [605, 0]
drag, startPoint x: 230, startPoint y: 137, endPoint x: 212, endPoint y: 138, distance: 17.6
click at [212, 138] on p "**********" at bounding box center [342, 138] width 354 height 6
click at [171, 244] on span "Send" at bounding box center [171, 245] width 10 height 5
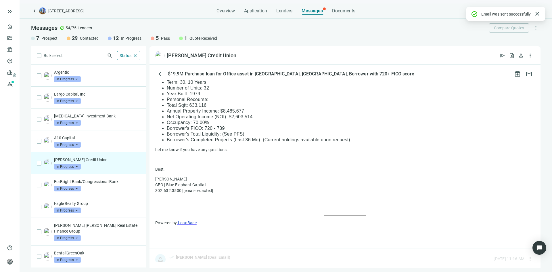
scroll to position [603, 0]
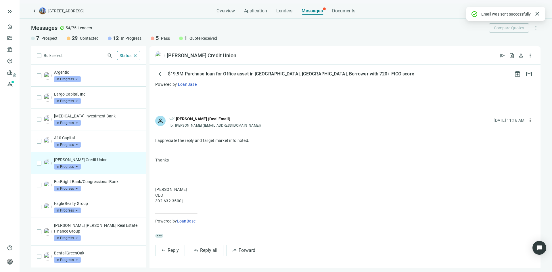
click at [72, 164] on span "In Progress" at bounding box center [67, 167] width 27 height 6
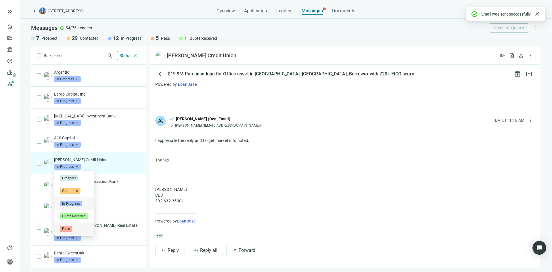
click at [73, 226] on div "Pass" at bounding box center [74, 229] width 29 height 6
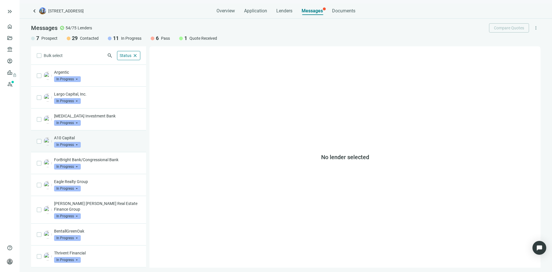
click at [93, 144] on div "A10 Capital In Progress arrow_drop_down" at bounding box center [97, 141] width 86 height 13
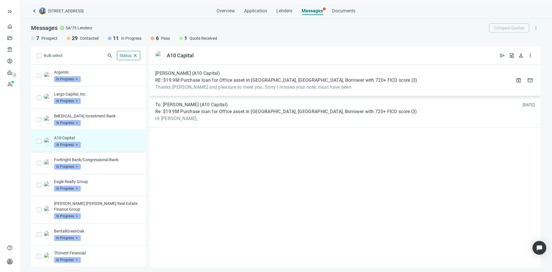
click at [298, 84] on div "[PERSON_NAME] (A10 Capital) RE: $19.9M Purchase loan for Office asset in [GEOGR…" at bounding box center [286, 80] width 262 height 20
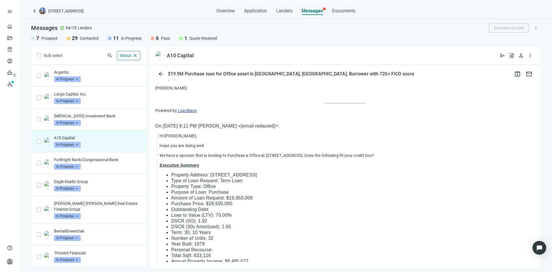
scroll to position [393, 0]
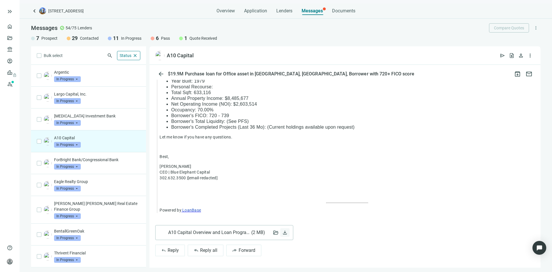
click at [284, 231] on span "download" at bounding box center [285, 232] width 6 height 6
